Goal: Information Seeking & Learning: Understand process/instructions

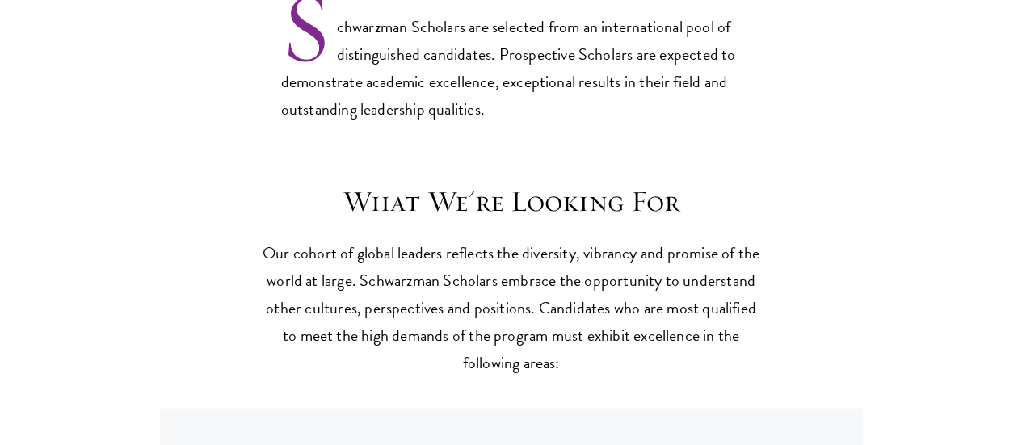
scroll to position [1389, 0]
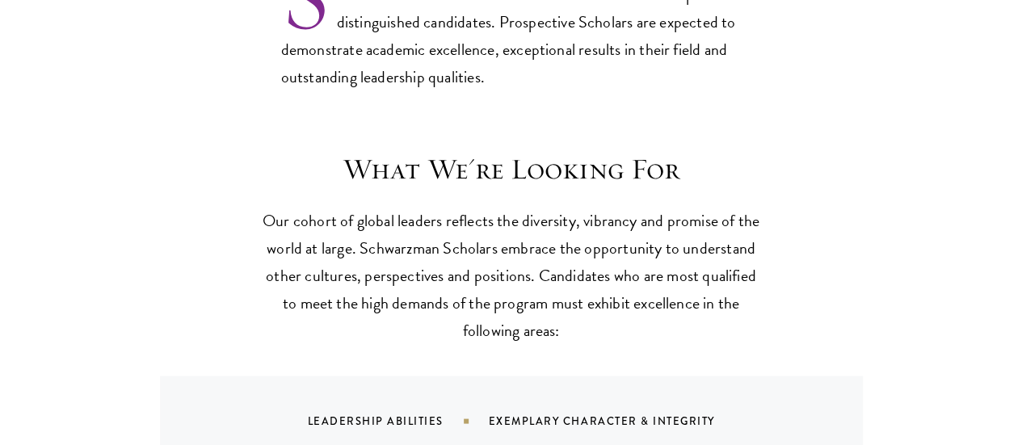
click at [946, 207] on section "What We're Looking For Our cohort of global leaders reflects the diversity, vib…" at bounding box center [511, 341] width 1022 height 380
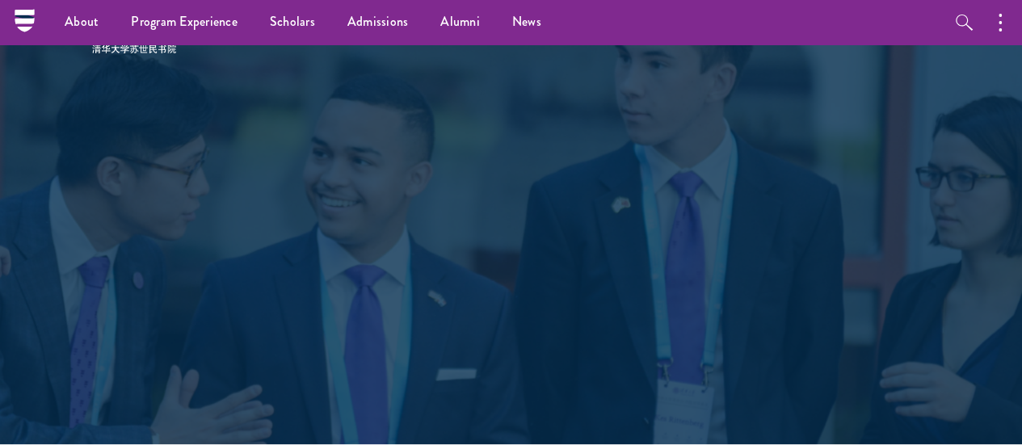
scroll to position [0, 0]
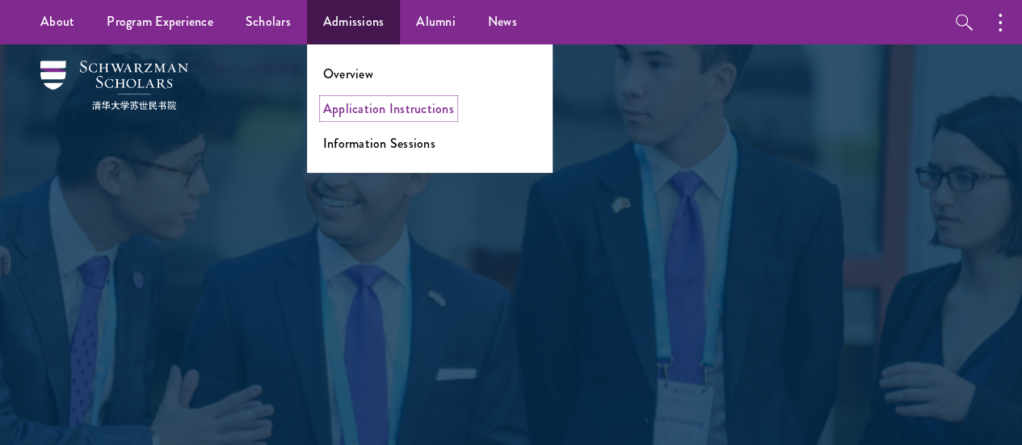
click at [368, 111] on link "Application Instructions" at bounding box center [388, 108] width 131 height 19
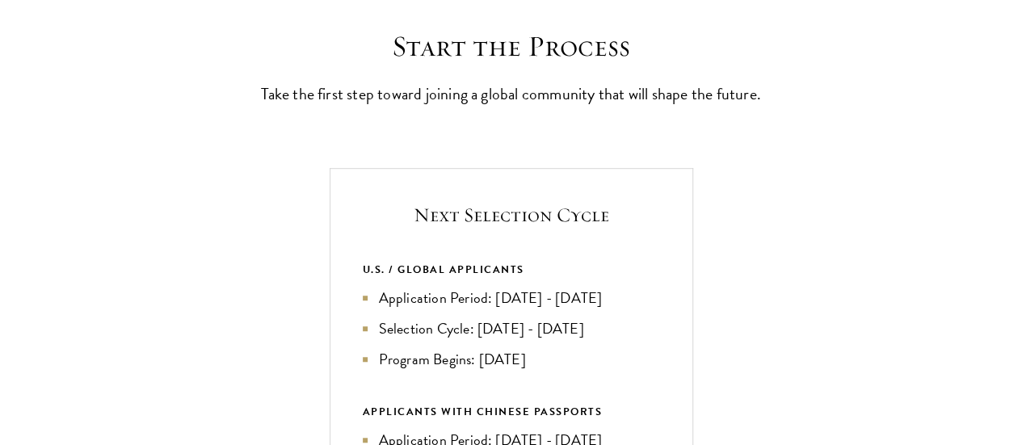
scroll to position [466, 0]
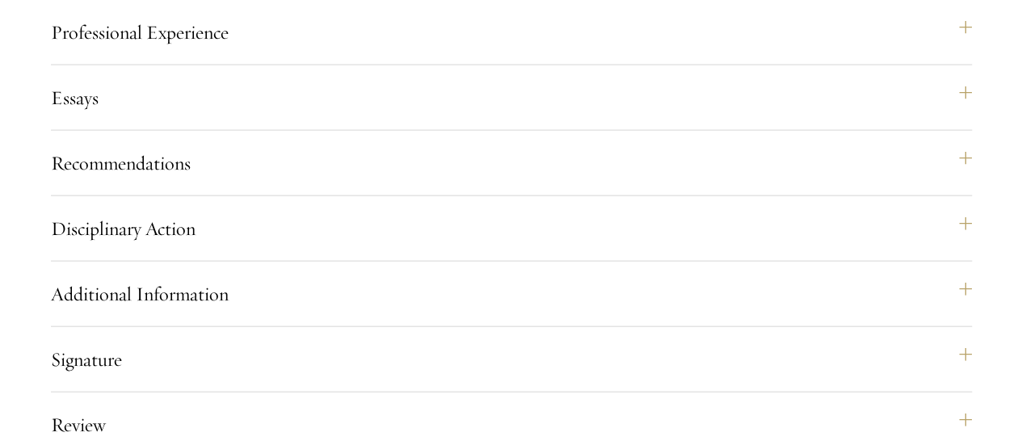
scroll to position [1694, 0]
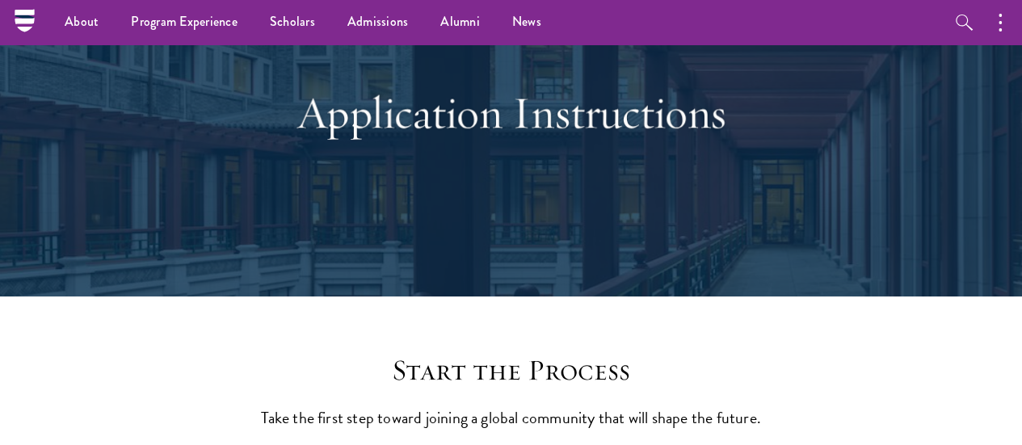
scroll to position [0, 0]
